Goal: Information Seeking & Learning: Learn about a topic

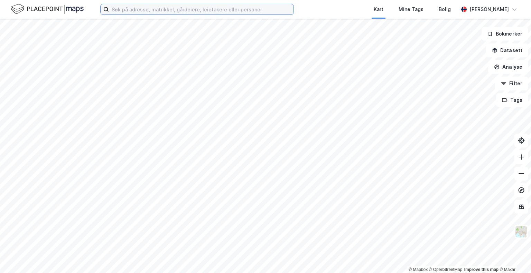
click at [131, 5] on input at bounding box center [201, 9] width 185 height 10
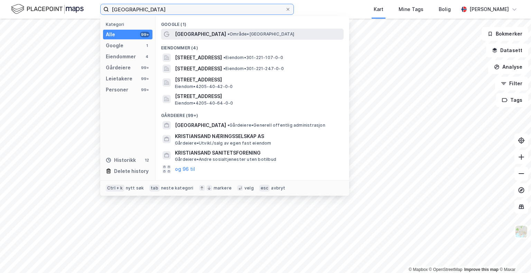
type input "[GEOGRAPHIC_DATA]"
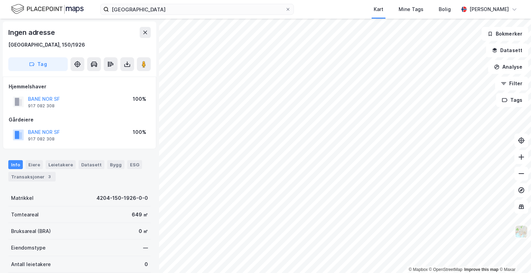
click at [520, 232] on img at bounding box center [521, 231] width 13 height 13
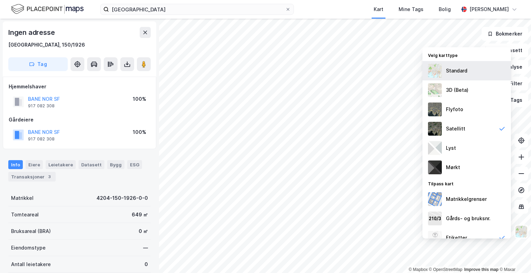
click at [457, 69] on div "Standard" at bounding box center [456, 71] width 21 height 8
